Goal: Task Accomplishment & Management: Complete application form

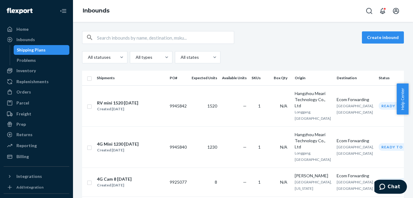
click at [137, 37] on input "text" at bounding box center [165, 37] width 137 height 12
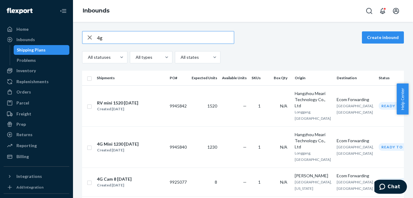
type input "4g"
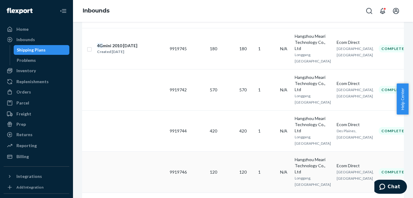
scroll to position [91, 0]
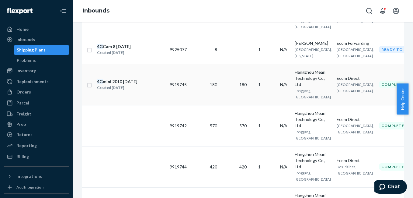
click at [114, 85] on div "4G mini 2010 [DATE]" at bounding box center [117, 81] width 40 height 6
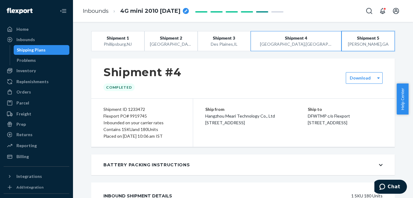
click at [369, 43] on div "[GEOGRAPHIC_DATA] , [GEOGRAPHIC_DATA]" at bounding box center [368, 44] width 42 height 6
click at [289, 43] on div "[GEOGRAPHIC_DATA] , [GEOGRAPHIC_DATA]" at bounding box center [296, 44] width 72 height 6
click at [238, 49] on button "Shipment 3 [GEOGRAPHIC_DATA] , [GEOGRAPHIC_DATA]" at bounding box center [224, 41] width 53 height 20
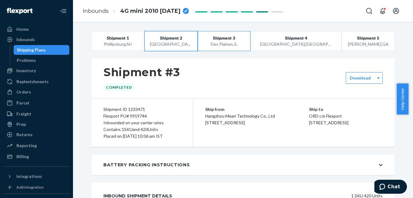
click at [189, 44] on div "[GEOGRAPHIC_DATA] , [GEOGRAPHIC_DATA]" at bounding box center [171, 44] width 42 height 6
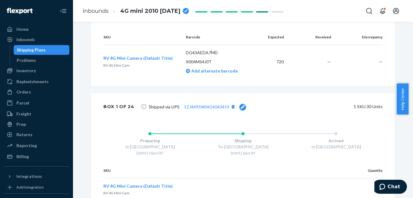
scroll to position [180, 0]
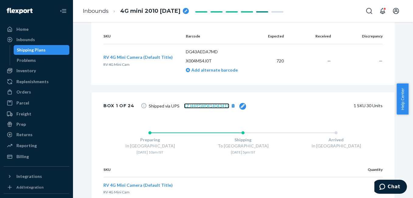
click at [193, 104] on link "1ZJ4495W0414043419" at bounding box center [206, 105] width 45 height 5
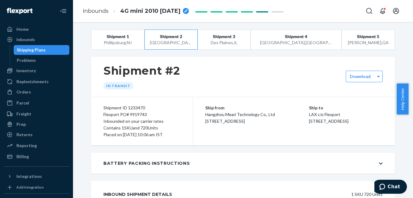
scroll to position [0, 0]
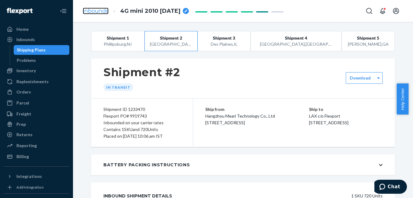
click at [100, 9] on link "Inbounds" at bounding box center [96, 11] width 26 height 7
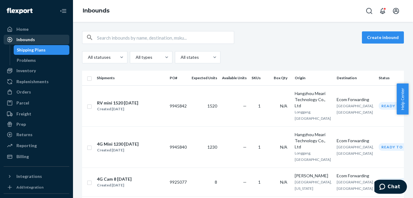
click at [29, 37] on div "Inbounds" at bounding box center [25, 40] width 19 height 6
click at [387, 38] on button "Create inbound" at bounding box center [383, 37] width 42 height 12
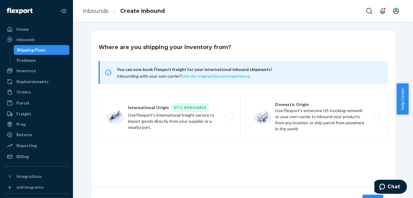
click at [228, 77] on button "Use the original inbound experience." at bounding box center [216, 76] width 69 height 6
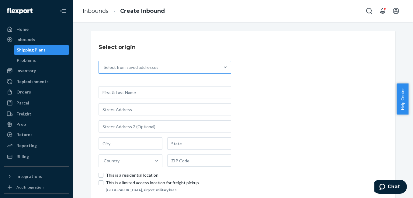
click at [141, 63] on div "Select from saved addresses" at bounding box center [159, 67] width 121 height 12
click at [104, 64] on input "Select from saved addresses" at bounding box center [104, 67] width 1 height 6
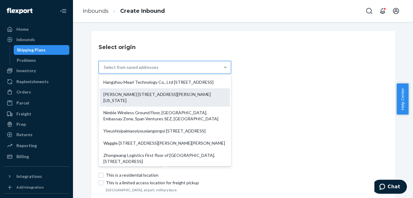
click at [153, 99] on div "[PERSON_NAME] [STREET_ADDRESS][PERSON_NAME][US_STATE]" at bounding box center [165, 97] width 130 height 18
click at [104, 70] on input "option [PERSON_NAME] [STREET_ADDRESS][PERSON_NAME][US_STATE] focused, 2 of 10. …" at bounding box center [104, 67] width 1 height 6
type input "[PERSON_NAME]"
type input "[GEOGRAPHIC_DATA]"
type input "[US_STATE]"
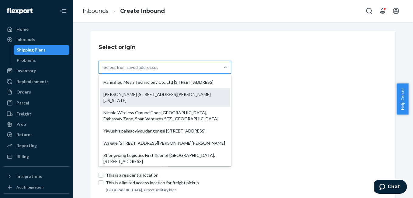
type input "75238-4903"
type input "[STREET_ADDRESS][PERSON_NAME]"
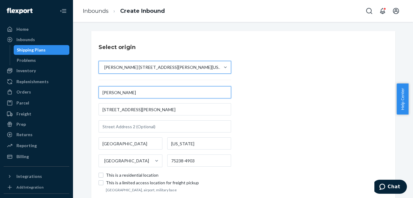
click at [146, 94] on input "[PERSON_NAME]" at bounding box center [165, 92] width 133 height 12
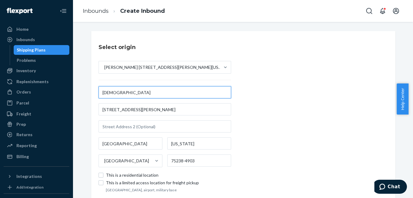
type input "[DEMOGRAPHIC_DATA]"
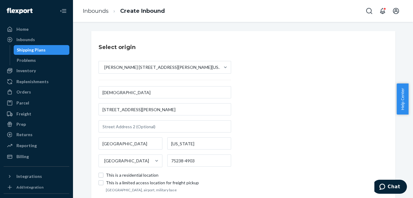
click at [345, 88] on div "Select origin [PERSON_NAME] [STREET_ADDRESS][PERSON_NAME][US_STATE] [GEOGRAPHIC…" at bounding box center [243, 117] width 304 height 173
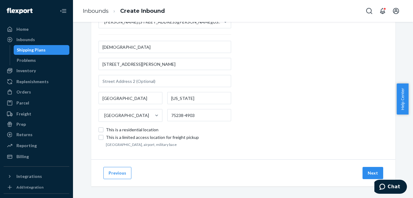
scroll to position [48, 0]
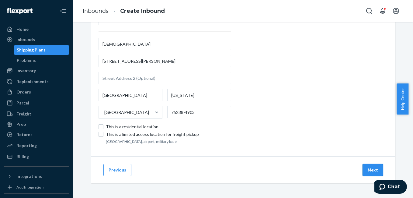
click at [373, 170] on button "Next" at bounding box center [373, 170] width 21 height 12
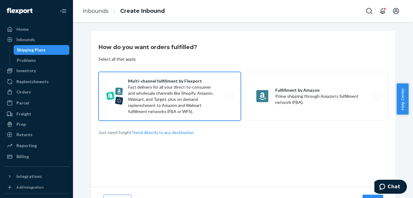
click at [226, 97] on label "Multi-channel fulfillment by Flexport Fast delivery for all your direct-to-cons…" at bounding box center [170, 96] width 142 height 49
click at [229, 97] on input "Multi-channel fulfillment by Flexport Fast delivery for all your direct-to-cons…" at bounding box center [231, 96] width 4 height 4
radio input "true"
click at [228, 97] on label "Multi-channel fulfillment by Flexport Fast delivery for all your direct-to-cons…" at bounding box center [170, 96] width 142 height 49
click at [229, 97] on input "Multi-channel fulfillment by Flexport Fast delivery for all your direct-to-cons…" at bounding box center [231, 96] width 4 height 4
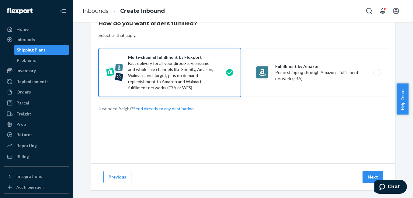
scroll to position [31, 0]
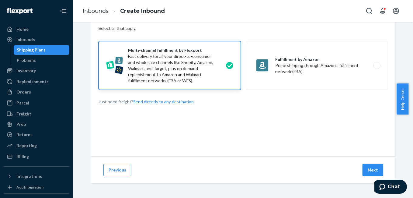
click at [364, 166] on button "Next" at bounding box center [373, 170] width 21 height 12
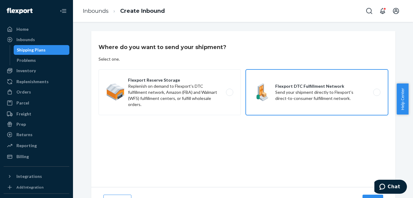
click at [370, 94] on label "Flexport DTC Fulfillment Network Send your shipment directly to Flexport's dire…" at bounding box center [317, 92] width 142 height 46
click at [377, 94] on input "Flexport DTC Fulfillment Network Send your shipment directly to Flexport's dire…" at bounding box center [379, 92] width 4 height 4
radio input "true"
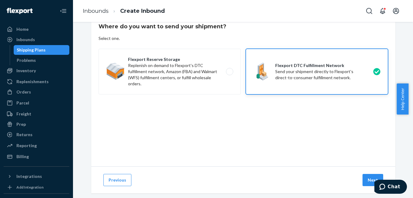
scroll to position [31, 0]
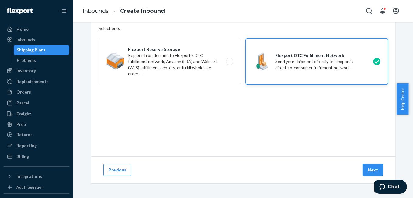
click at [363, 169] on button "Next" at bounding box center [373, 170] width 21 height 12
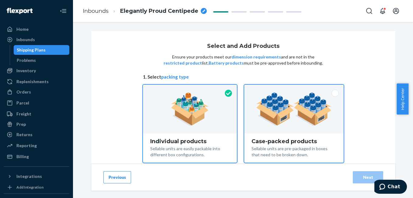
click at [332, 104] on div at bounding box center [293, 109] width 99 height 49
click at [296, 89] on input "Case-packed products Sellable units are pre-packaged in boxes that need to be b…" at bounding box center [294, 87] width 4 height 4
radio input "true"
radio input "false"
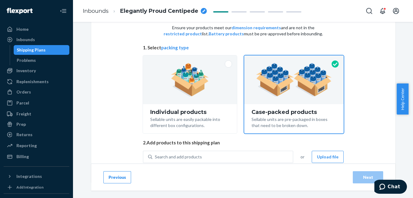
scroll to position [48, 0]
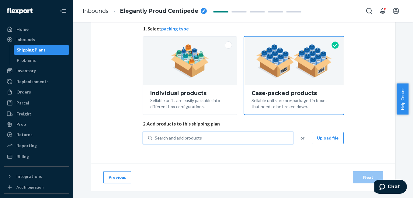
click at [234, 141] on div "Search and add products" at bounding box center [222, 137] width 141 height 11
click at [155, 141] on input "0 results available. Use Up and Down to choose options, press Enter to select t…" at bounding box center [155, 138] width 1 height 6
click at [236, 139] on div "Search and add products" at bounding box center [222, 137] width 141 height 11
click at [155, 139] on input "0 results available. Use Up and Down to choose options, press Enter to select t…" at bounding box center [155, 138] width 1 height 6
type input "4g"
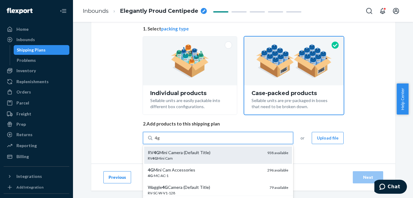
click at [176, 152] on div "RV 4G Mini Camera (Default Title)" at bounding box center [205, 152] width 115 height 6
click at [160, 141] on input "4g" at bounding box center [157, 138] width 5 height 6
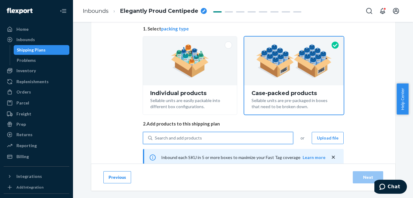
click at [180, 138] on div "Search and add products" at bounding box center [178, 138] width 47 height 6
click at [155, 138] on input "0 results available. Select is focused ,type to refine list, press Down to open…" at bounding box center [155, 138] width 1 height 6
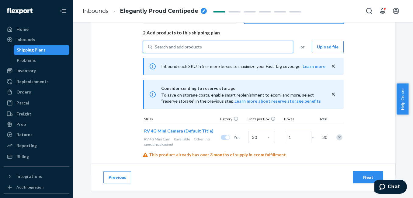
scroll to position [139, 0]
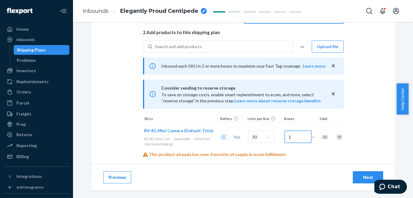
click at [293, 135] on input "1" at bounding box center [298, 136] width 27 height 12
type input "2"
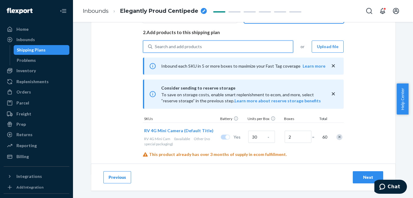
click at [185, 47] on div "Search and add products" at bounding box center [178, 46] width 47 height 6
click at [155, 47] on input "0 results available. Use Up and Down to choose options, press Enter to select t…" at bounding box center [155, 46] width 1 height 6
type input "4g"
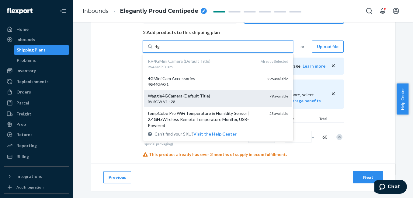
click at [193, 98] on div "Waggle 4G Camera (Default Title)" at bounding box center [206, 96] width 117 height 6
click at [160, 50] on input "4g" at bounding box center [157, 46] width 5 height 6
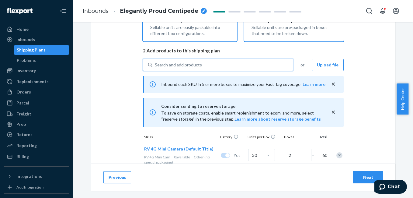
scroll to position [106, 0]
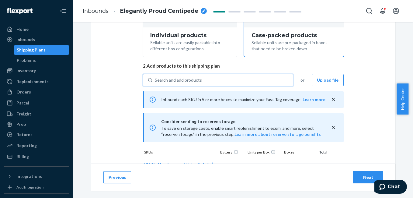
click at [178, 82] on div "Search and add products" at bounding box center [178, 80] width 47 height 6
click at [155, 82] on input "0 results available. Select is focused ,type to refine list, press Down to open…" at bounding box center [155, 80] width 1 height 6
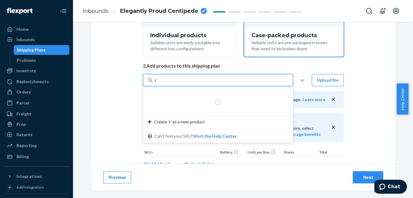
type input "rv"
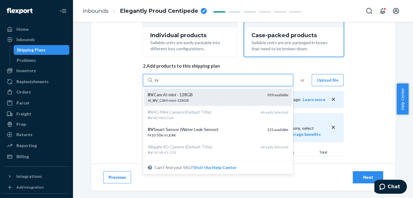
click at [181, 94] on div "RV Cam AI mini - 128GB" at bounding box center [205, 95] width 115 height 6
click at [159, 83] on input "rv" at bounding box center [157, 80] width 5 height 6
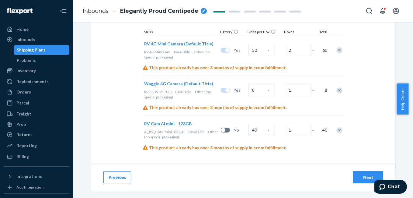
scroll to position [230, 0]
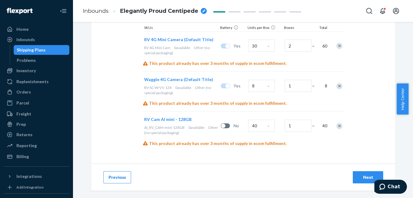
click at [358, 176] on div "Next" at bounding box center [368, 177] width 20 height 6
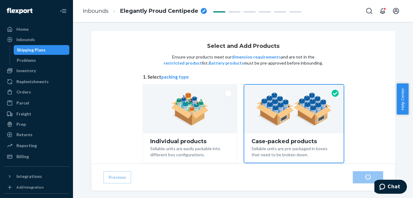
radio input "true"
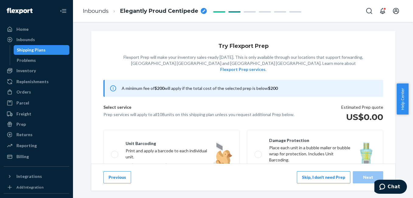
scroll to position [132, 0]
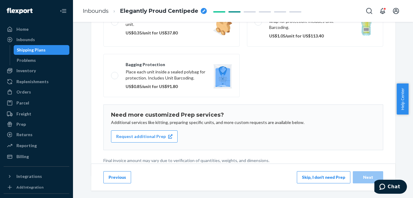
click at [333, 178] on button "Skip, I don't need Prep" at bounding box center [324, 177] width 54 height 12
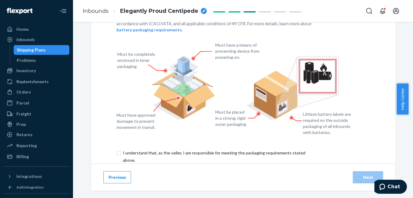
scroll to position [101, 0]
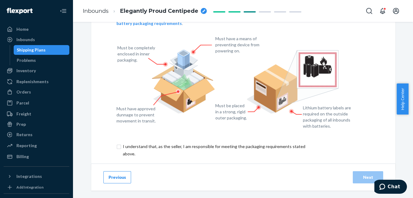
click at [119, 143] on input "checkbox" at bounding box center [218, 150] width 202 height 15
checkbox input "true"
click at [361, 176] on div "Next" at bounding box center [368, 177] width 20 height 6
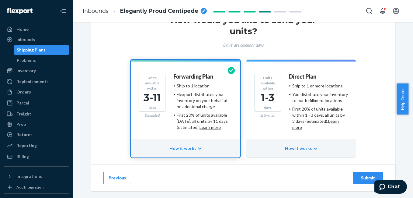
scroll to position [62, 0]
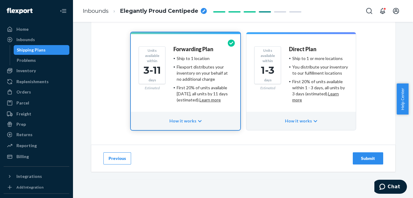
click at [361, 156] on div "Submit" at bounding box center [368, 158] width 20 height 6
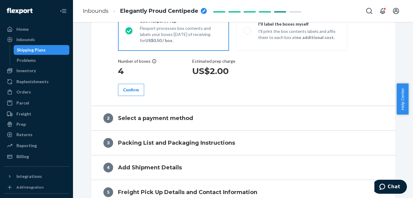
radio input "true"
radio input "false"
radio input "true"
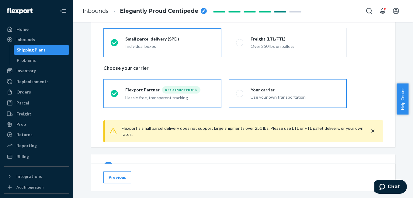
scroll to position [91, 0]
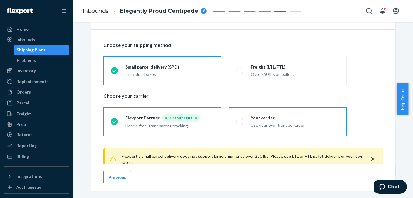
click at [238, 121] on span at bounding box center [239, 121] width 7 height 7
click at [238, 121] on input "Your carrier Use your own transportation" at bounding box center [238, 121] width 4 height 4
radio input "true"
radio input "false"
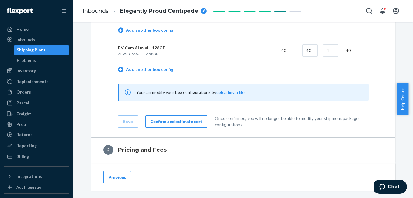
scroll to position [391, 0]
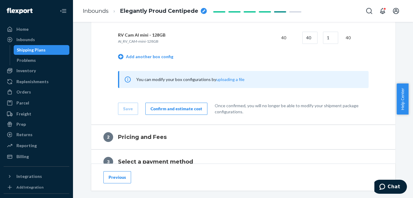
click at [180, 111] on div "Confirm and estimate cost" at bounding box center [177, 109] width 52 height 6
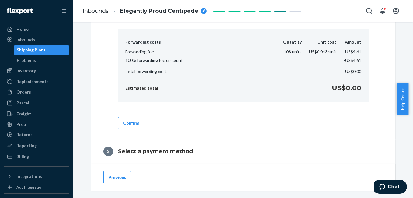
scroll to position [268, 0]
click at [132, 127] on button "Confirm" at bounding box center [131, 123] width 26 height 12
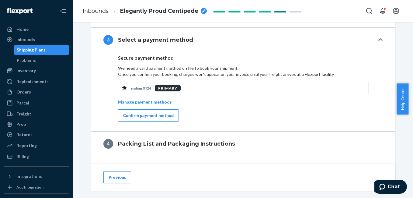
click at [138, 114] on div "Confirm payment method" at bounding box center [148, 115] width 50 height 6
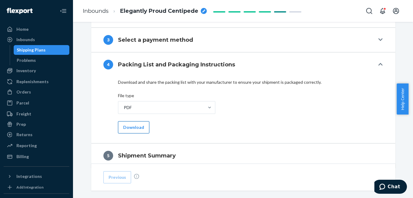
click at [135, 125] on button "Download" at bounding box center [133, 127] width 31 height 12
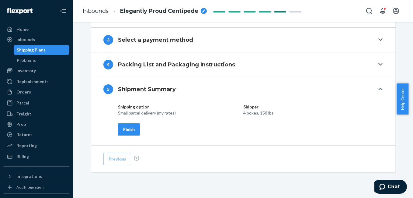
click at [130, 133] on button "Finish" at bounding box center [129, 129] width 22 height 12
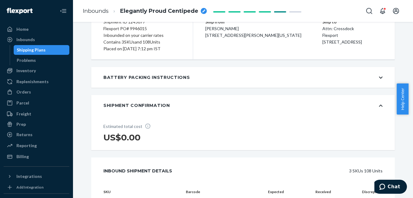
scroll to position [0, 0]
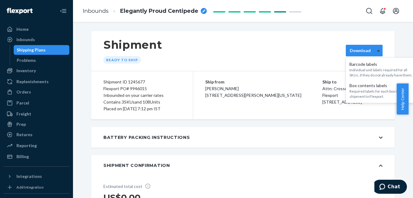
click at [377, 52] on icon at bounding box center [378, 50] width 3 height 4
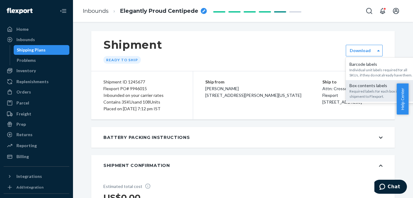
click at [371, 84] on div "Box contents labels" at bounding box center [383, 85] width 66 height 6
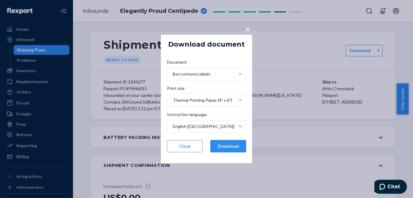
click at [224, 146] on button "Download" at bounding box center [229, 146] width 36 height 12
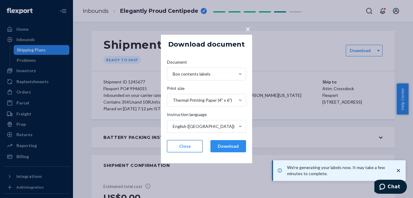
click at [184, 148] on button "Close" at bounding box center [185, 146] width 36 height 12
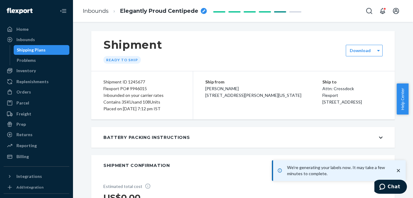
click at [203, 12] on icon "breadcrumbs" at bounding box center [203, 10] width 3 height 3
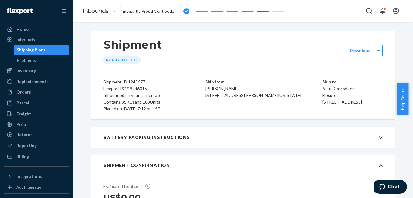
type input "Elegantly Proud Centiped"
click at [202, 8] on div "Elegantly Proud Centipede" at bounding box center [163, 11] width 87 height 8
type input "[PERSON_NAME] 4G mini 60 4G 8 Rv mini"
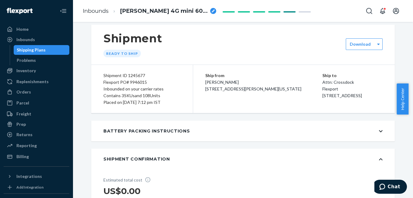
scroll to position [0, 0]
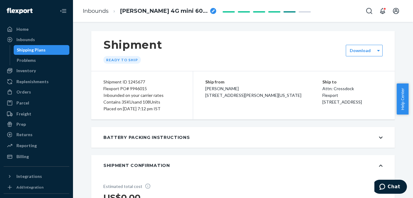
click at [214, 10] on icon "breadcrumbs" at bounding box center [213, 10] width 3 height 3
type input "[PERSON_NAME] 4G mini 60 4G 8 Rv mini 40"
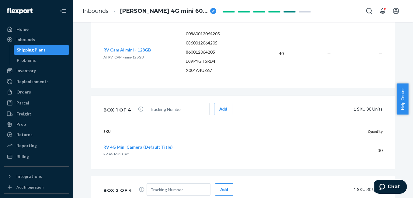
scroll to position [0, 0]
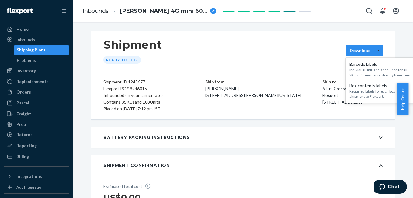
click at [375, 51] on div at bounding box center [379, 50] width 8 height 9
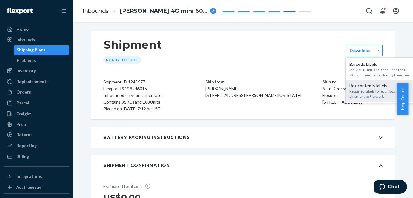
click at [361, 85] on div "Box contents labels" at bounding box center [383, 85] width 66 height 6
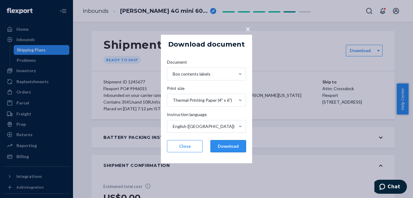
click at [231, 144] on button "Download" at bounding box center [229, 146] width 36 height 12
click at [249, 30] on span "×" at bounding box center [247, 29] width 5 height 10
